Goal: Find specific page/section: Find specific page/section

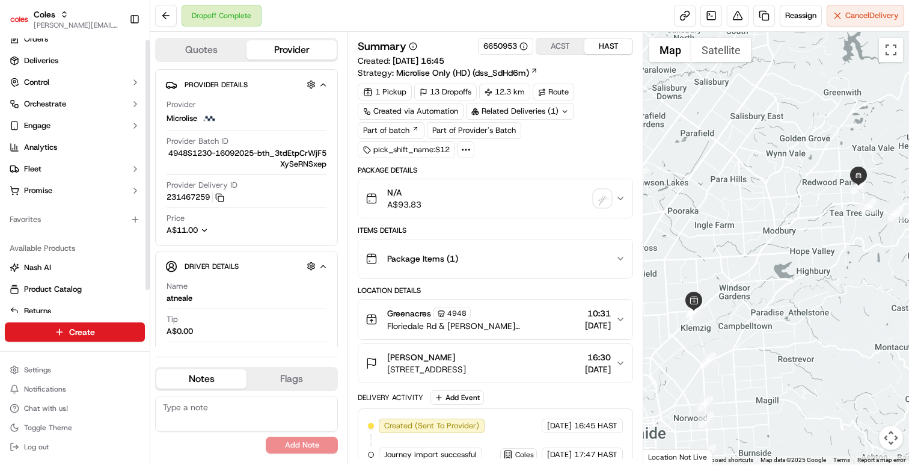
scroll to position [26, 0]
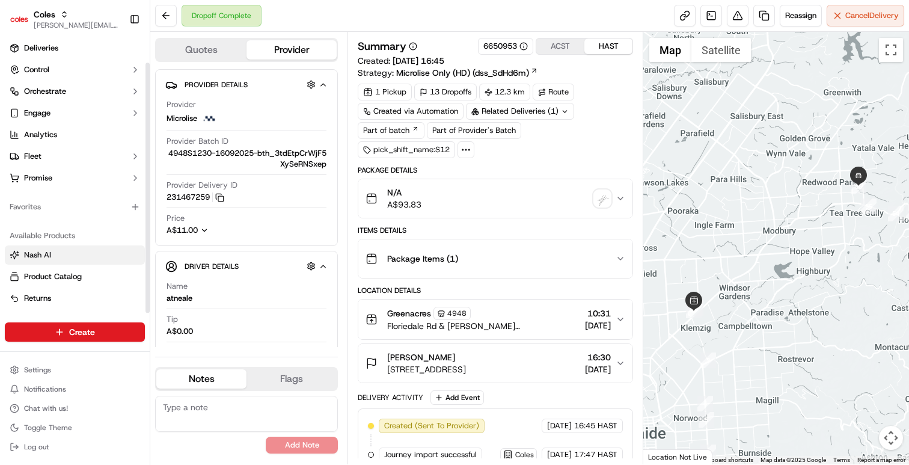
click at [50, 257] on span "Nash AI" at bounding box center [37, 254] width 27 height 11
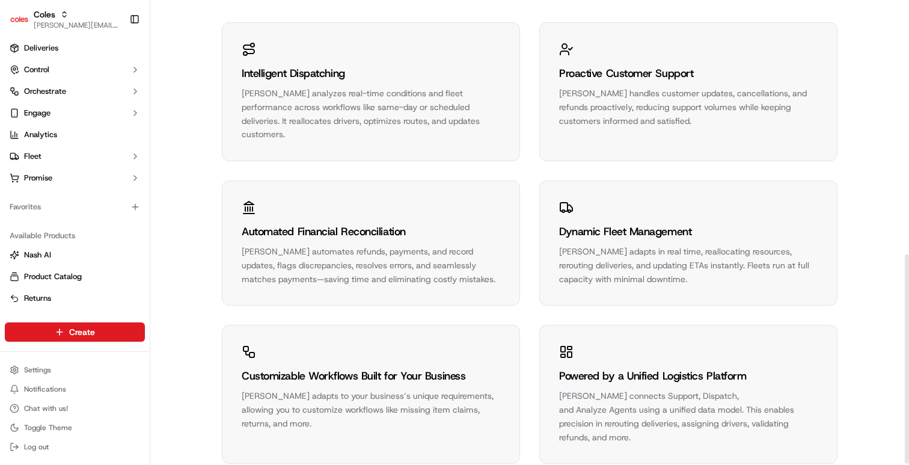
scroll to position [567, 0]
click at [75, 259] on link "Nash AI" at bounding box center [75, 254] width 130 height 11
click at [304, 222] on div "Automated Financial Reconciliation" at bounding box center [371, 230] width 259 height 17
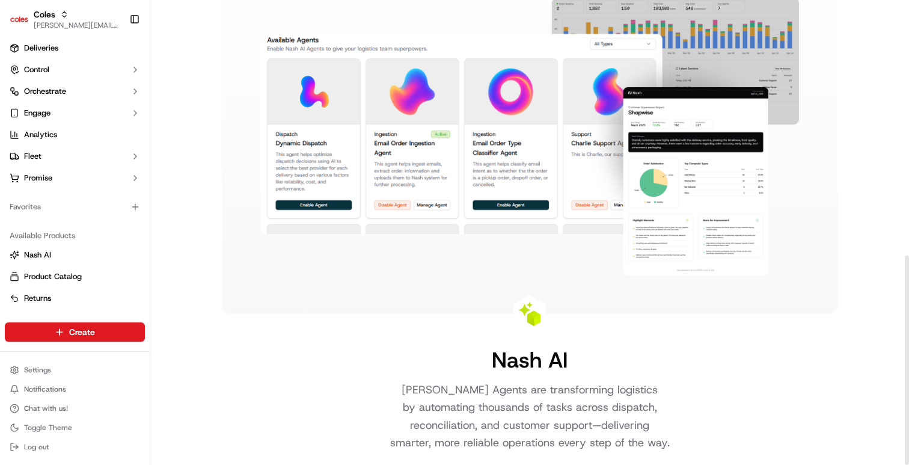
scroll to position [0, 0]
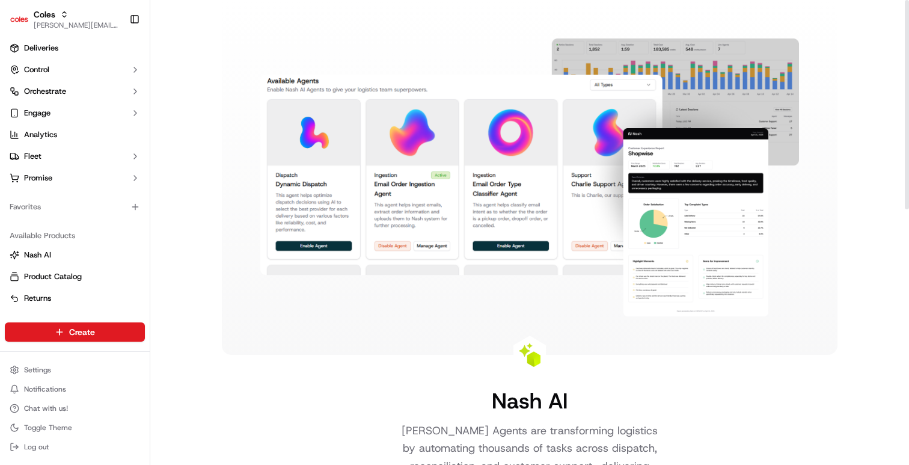
click at [578, 221] on img at bounding box center [529, 177] width 539 height 278
